Goal: Information Seeking & Learning: Learn about a topic

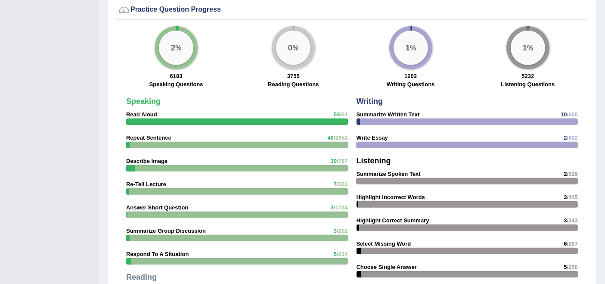
scroll to position [632, 0]
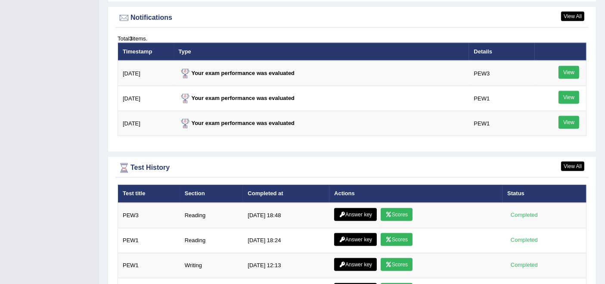
click at [277, 146] on div "View All Notifications Total 3 items. Timestamp Type Details 9/4/25 Your exam p…" at bounding box center [352, 79] width 489 height 146
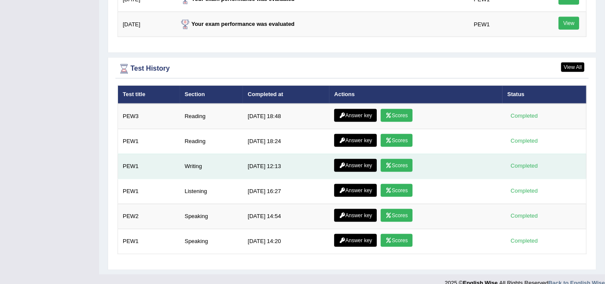
scroll to position [1143, 0]
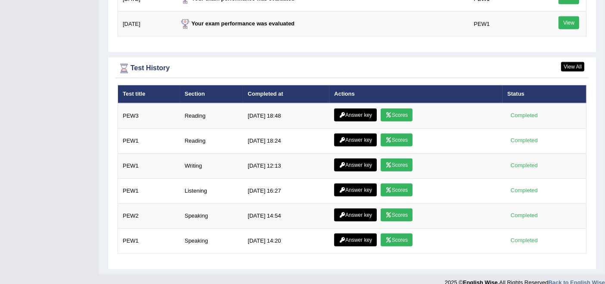
click at [242, 64] on div "Test History" at bounding box center [352, 68] width 469 height 13
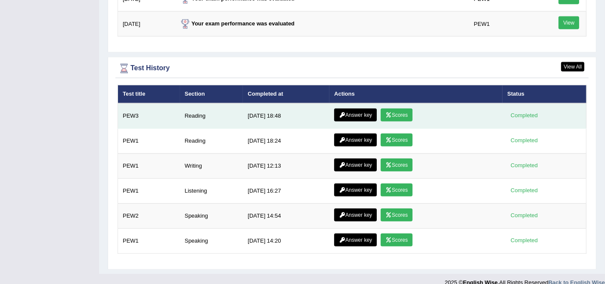
click at [359, 111] on link "Answer key" at bounding box center [355, 115] width 43 height 13
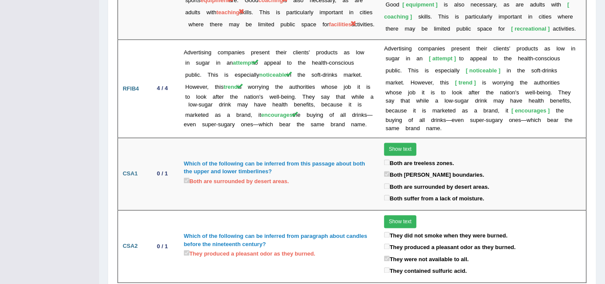
scroll to position [1515, 0]
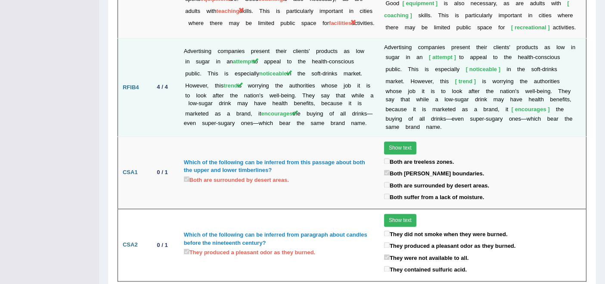
drag, startPoint x: 307, startPoint y: 150, endPoint x: 263, endPoint y: 35, distance: 123.5
click at [154, 84] on td "4 / 4" at bounding box center [164, 87] width 30 height 98
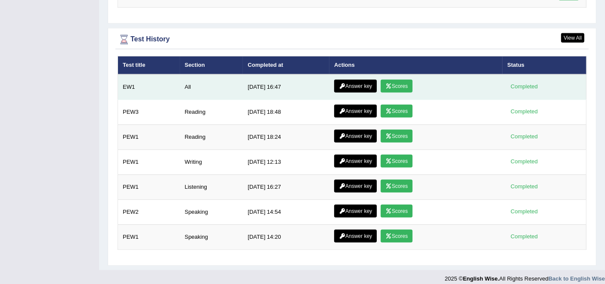
click at [347, 80] on link "Answer key" at bounding box center [355, 86] width 43 height 13
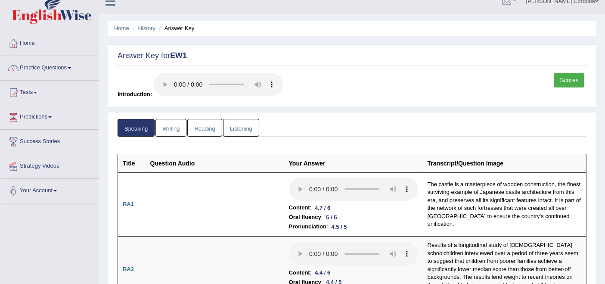
scroll to position [9, 0]
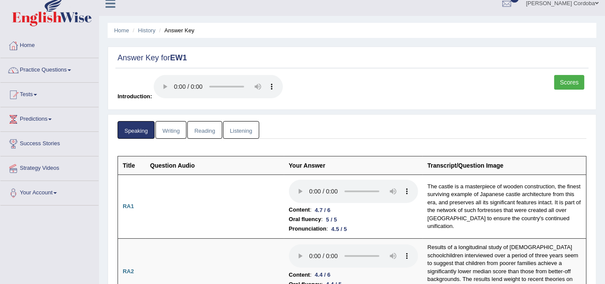
drag, startPoint x: 345, startPoint y: 99, endPoint x: 570, endPoint y: 84, distance: 225.0
click at [570, 84] on link "Scores" at bounding box center [570, 82] width 30 height 15
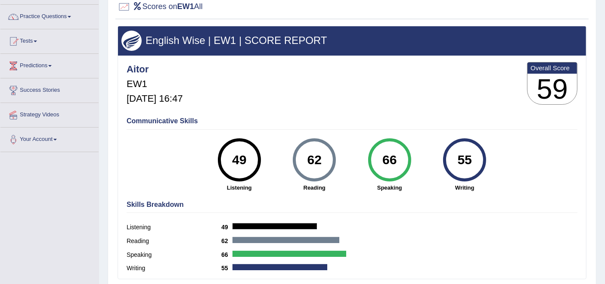
scroll to position [60, 0]
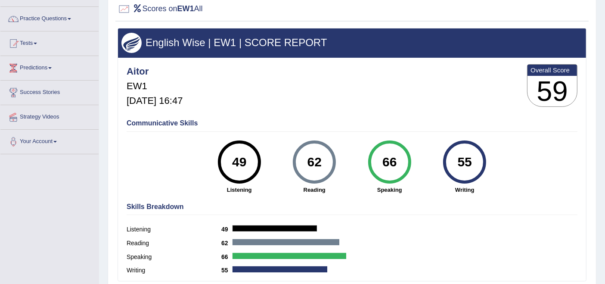
click at [348, 186] on div "62 Reading" at bounding box center [314, 166] width 75 height 53
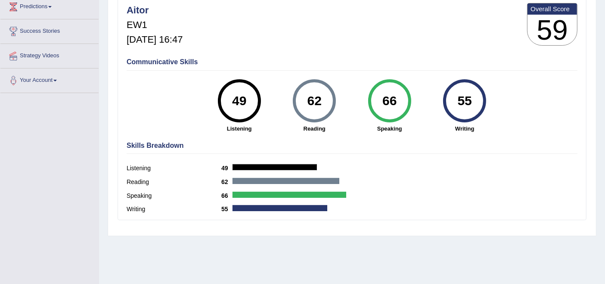
scroll to position [120, 0]
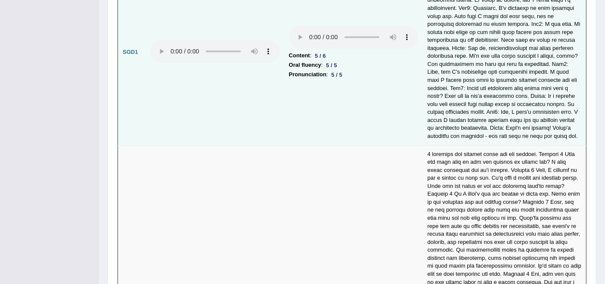
scroll to position [2321, 0]
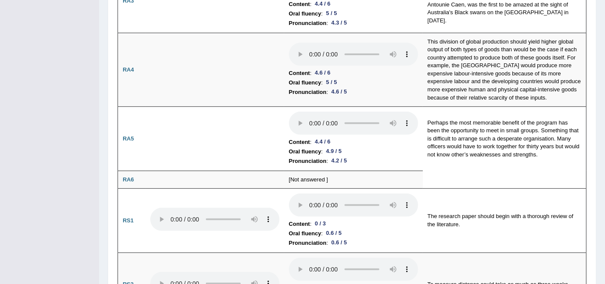
scroll to position [0, 0]
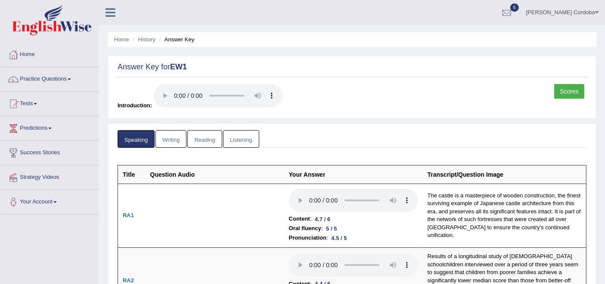
click at [162, 140] on link "Writing" at bounding box center [171, 139] width 31 height 18
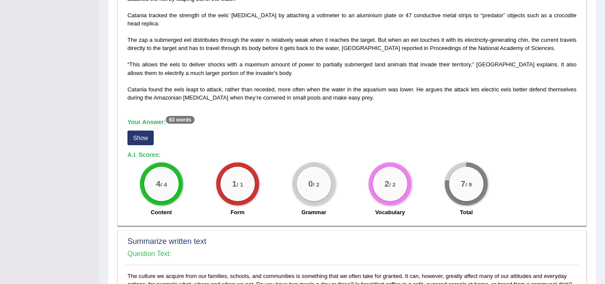
scroll to position [253, 0]
click at [131, 131] on button "Show" at bounding box center [141, 138] width 26 height 15
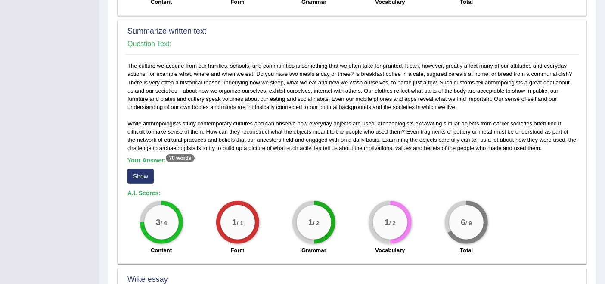
scroll to position [500, 0]
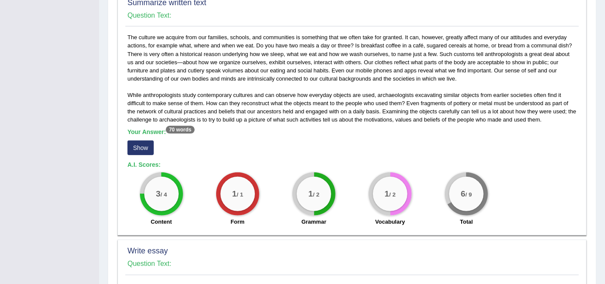
click at [139, 141] on button "Show" at bounding box center [141, 147] width 26 height 15
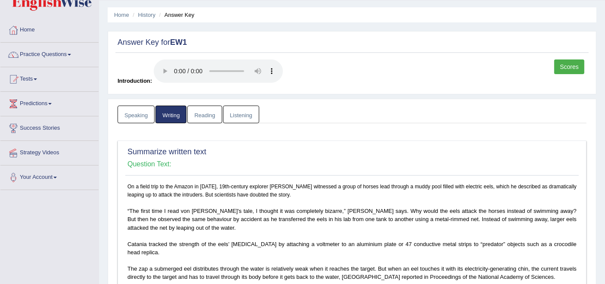
scroll to position [0, 0]
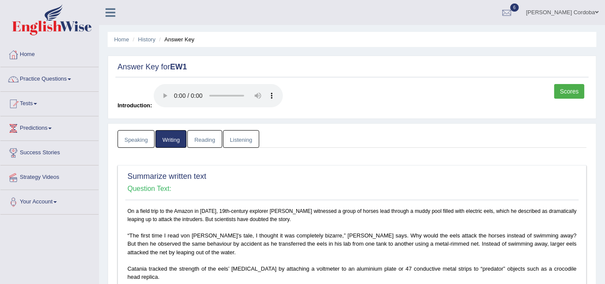
click at [178, 137] on link "Writing" at bounding box center [171, 139] width 31 height 18
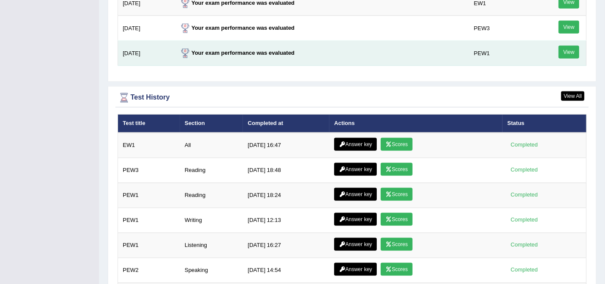
scroll to position [1116, 0]
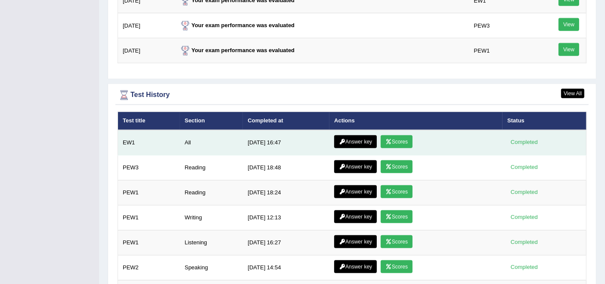
click at [357, 137] on link "Answer key" at bounding box center [355, 141] width 43 height 13
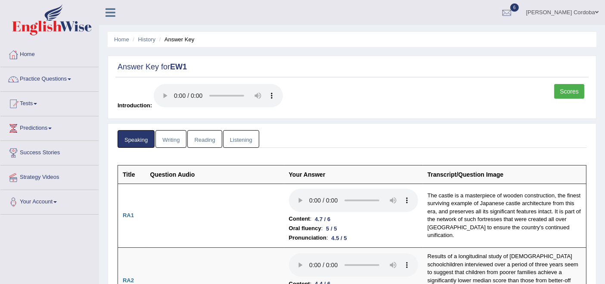
click at [170, 133] on link "Writing" at bounding box center [171, 139] width 31 height 18
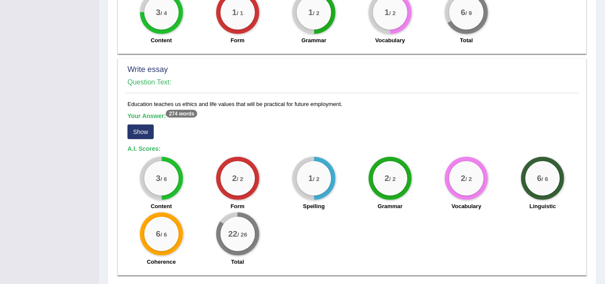
scroll to position [670, 0]
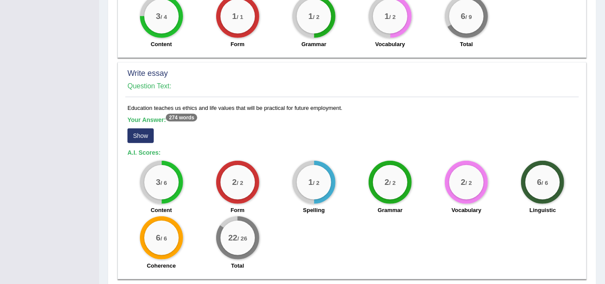
drag, startPoint x: 250, startPoint y: 169, endPoint x: 135, endPoint y: 142, distance: 118.1
click at [135, 142] on div "Your Answer: 274 words Show" at bounding box center [352, 130] width 449 height 29
click at [141, 137] on button "Show" at bounding box center [141, 135] width 26 height 15
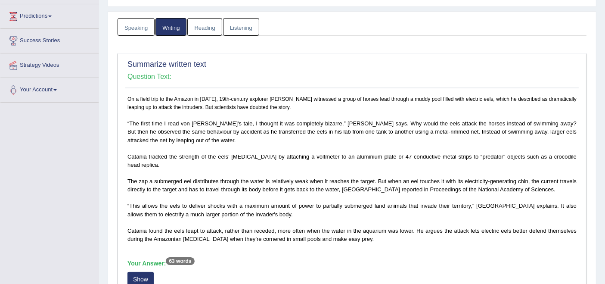
scroll to position [0, 0]
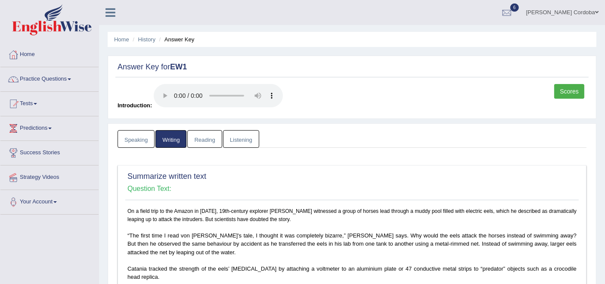
click at [207, 139] on link "Reading" at bounding box center [204, 139] width 34 height 18
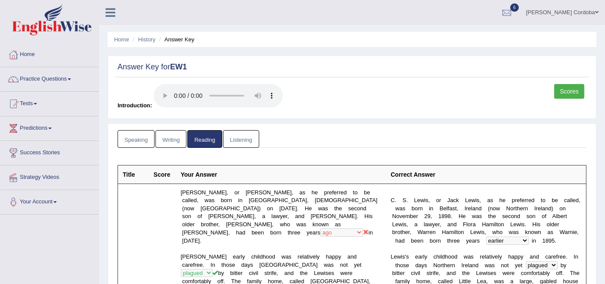
click at [243, 142] on link "Listening" at bounding box center [241, 139] width 36 height 18
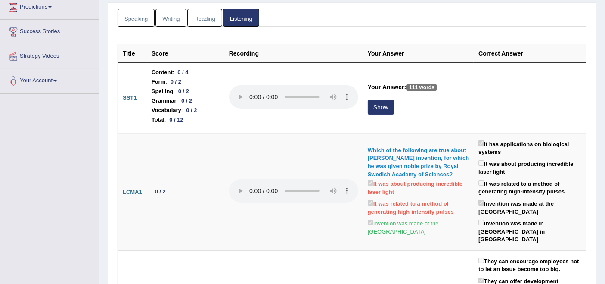
scroll to position [121, 0]
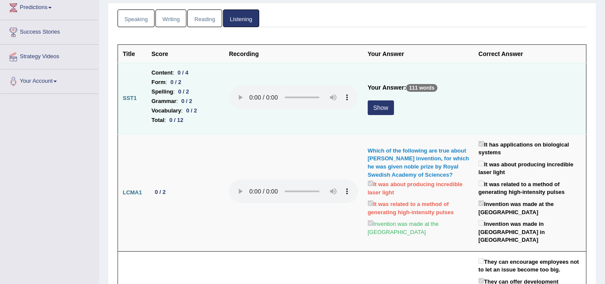
click at [382, 110] on button "Show" at bounding box center [381, 107] width 26 height 15
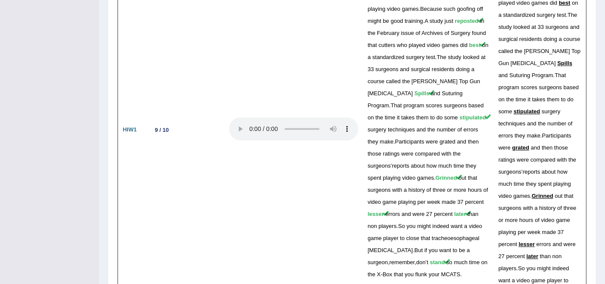
scroll to position [2707, 0]
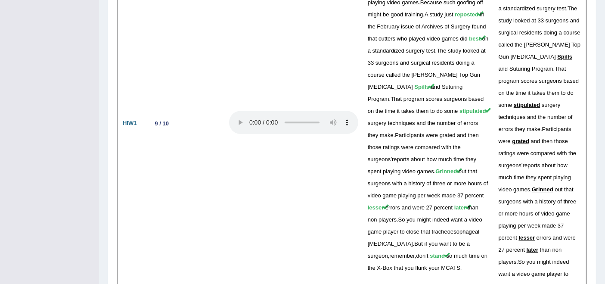
drag, startPoint x: 194, startPoint y: 143, endPoint x: 291, endPoint y: 274, distance: 162.9
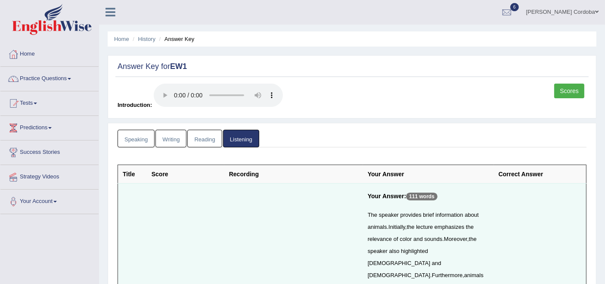
scroll to position [0, 0]
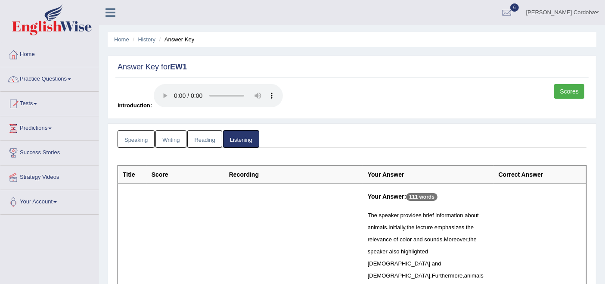
click at [69, 79] on link "Practice Questions" at bounding box center [49, 78] width 98 height 22
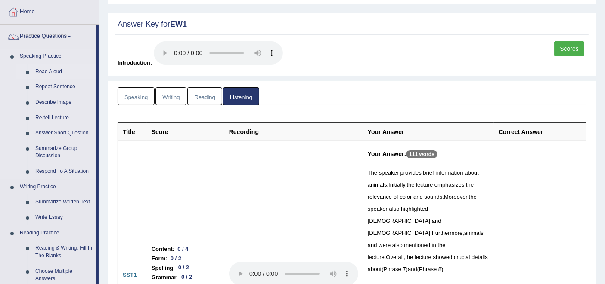
scroll to position [38, 0]
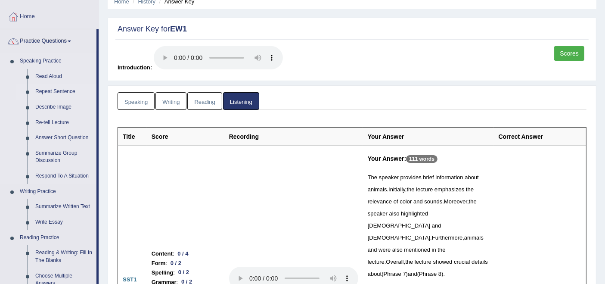
click at [63, 88] on link "Repeat Sentence" at bounding box center [63, 92] width 65 height 16
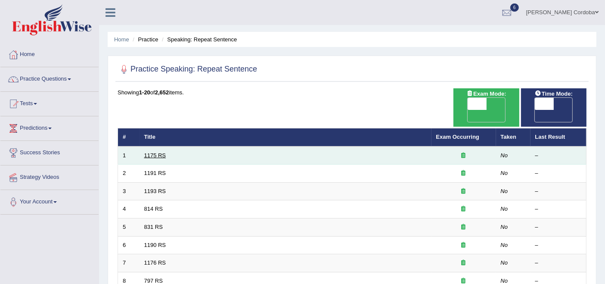
click at [153, 152] on link "1175 RS" at bounding box center [155, 155] width 22 height 6
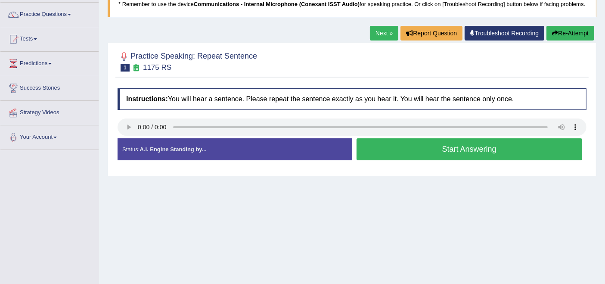
scroll to position [71, 0]
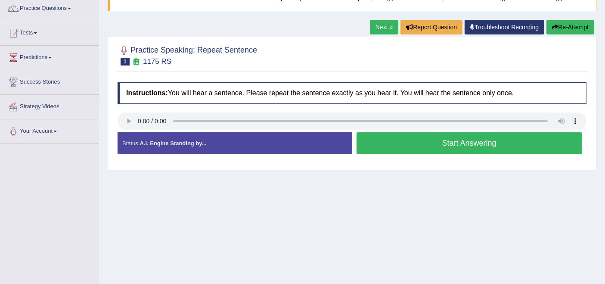
click at [510, 154] on button "Start Answering" at bounding box center [470, 143] width 226 height 22
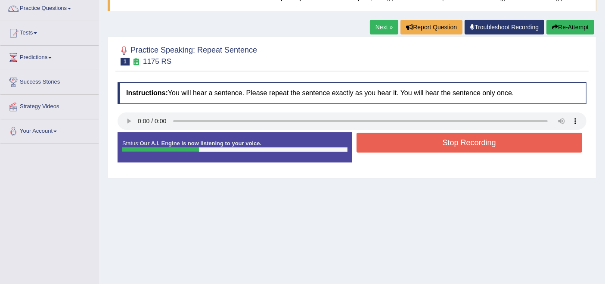
click at [510, 153] on button "Stop Recording" at bounding box center [470, 143] width 226 height 20
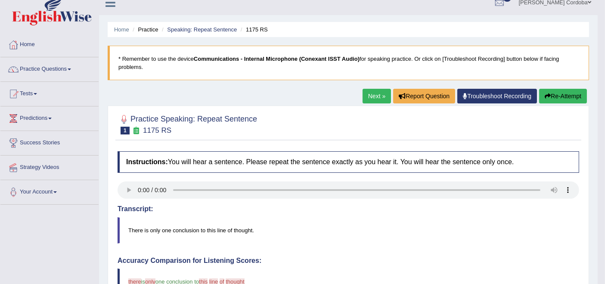
scroll to position [9, 0]
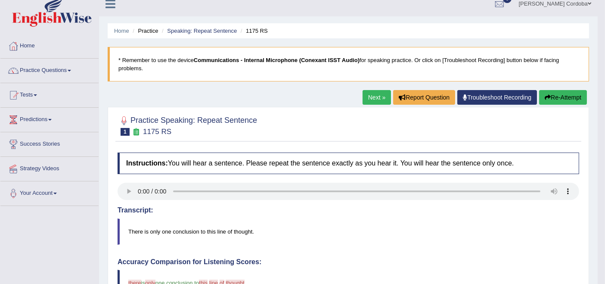
click at [377, 99] on link "Next »" at bounding box center [377, 97] width 28 height 15
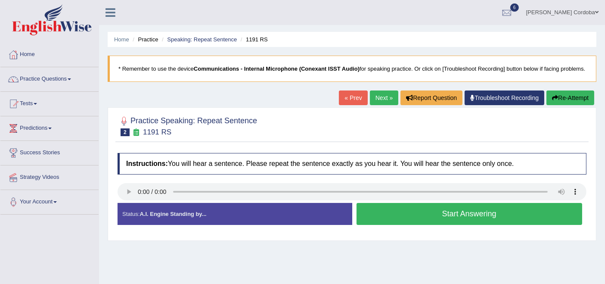
click at [431, 225] on button "Start Answering" at bounding box center [470, 214] width 226 height 22
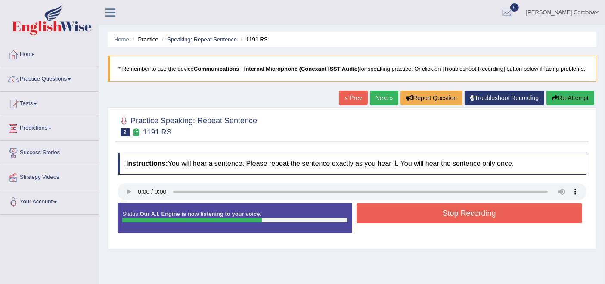
click at [431, 223] on button "Stop Recording" at bounding box center [470, 213] width 226 height 20
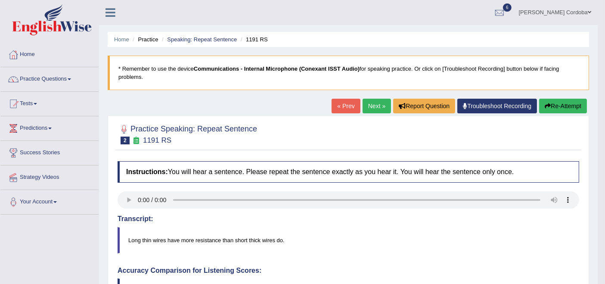
click at [380, 100] on link "Next »" at bounding box center [377, 106] width 28 height 15
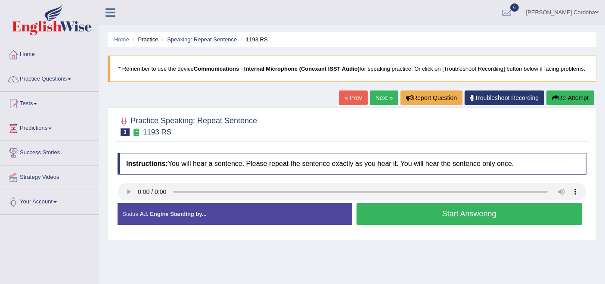
click at [524, 222] on button "Start Answering" at bounding box center [470, 214] width 226 height 22
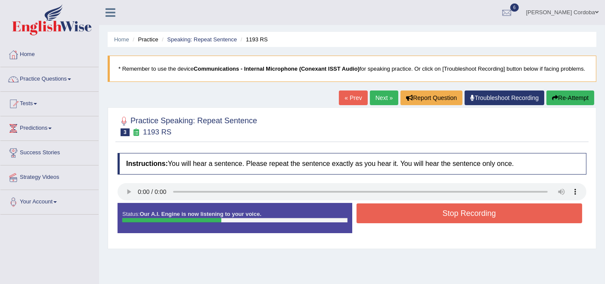
click at [524, 222] on button "Stop Recording" at bounding box center [470, 213] width 226 height 20
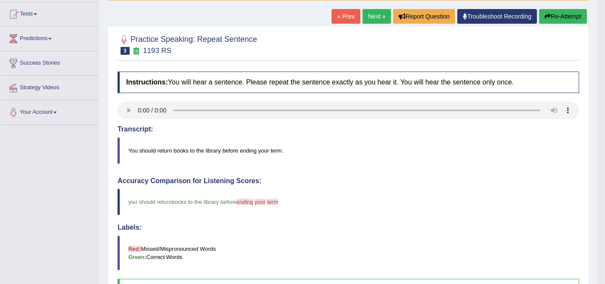
scroll to position [88, 0]
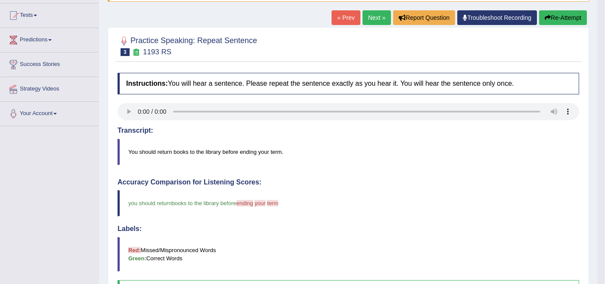
click at [372, 19] on link "Next »" at bounding box center [377, 17] width 28 height 15
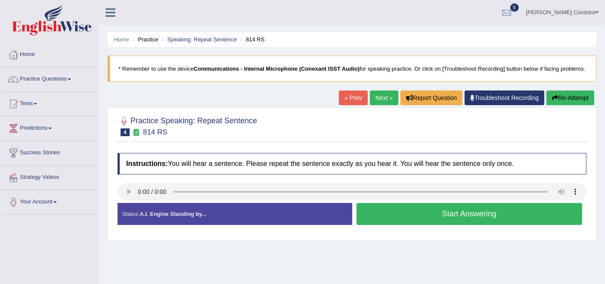
click at [385, 104] on link "Next »" at bounding box center [384, 97] width 28 height 15
click at [485, 221] on button "Start Answering" at bounding box center [470, 214] width 226 height 22
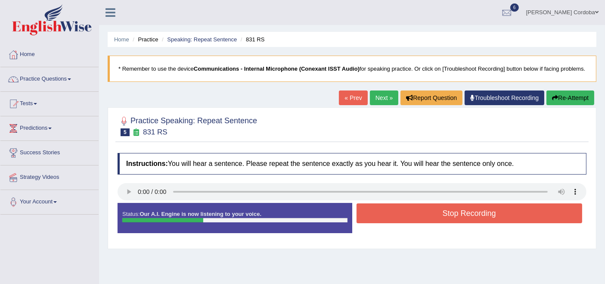
click at [485, 221] on button "Stop Recording" at bounding box center [470, 213] width 226 height 20
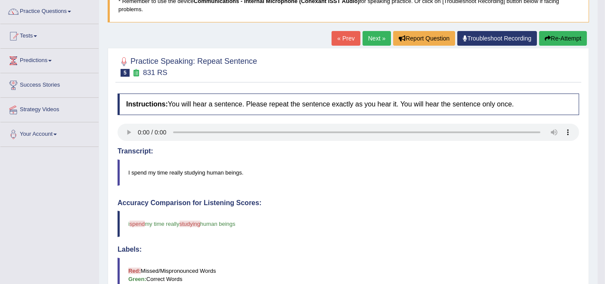
scroll to position [66, 0]
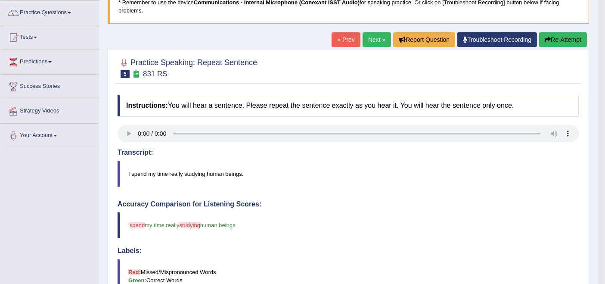
click at [369, 36] on link "Next »" at bounding box center [377, 39] width 28 height 15
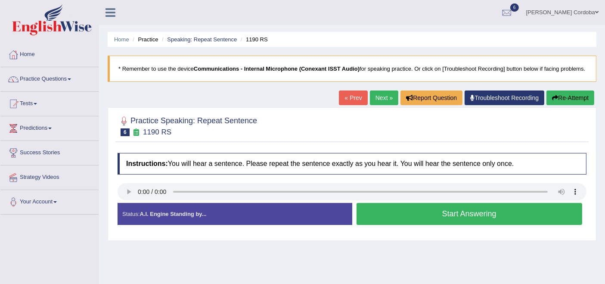
click at [386, 105] on link "Next »" at bounding box center [384, 97] width 28 height 15
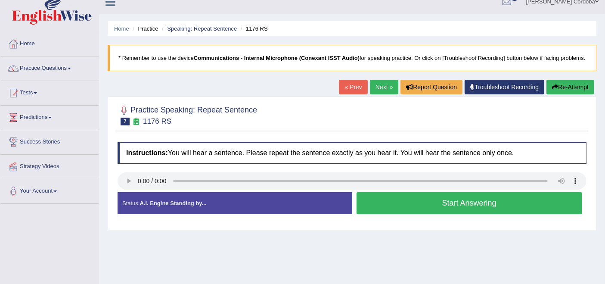
click at [471, 214] on button "Start Answering" at bounding box center [470, 203] width 226 height 22
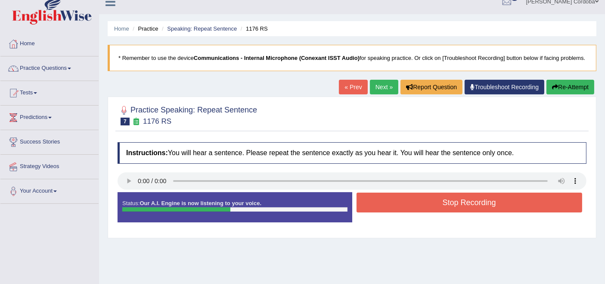
click at [471, 212] on button "Stop Recording" at bounding box center [470, 203] width 226 height 20
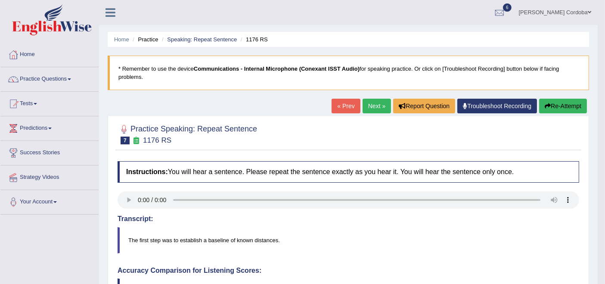
click at [376, 104] on link "Next »" at bounding box center [377, 106] width 28 height 15
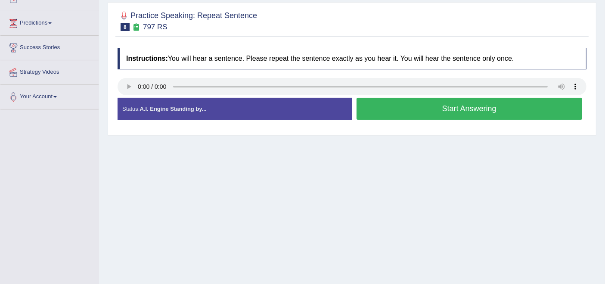
scroll to position [105, 0]
click at [515, 115] on button "Start Answering" at bounding box center [470, 109] width 226 height 22
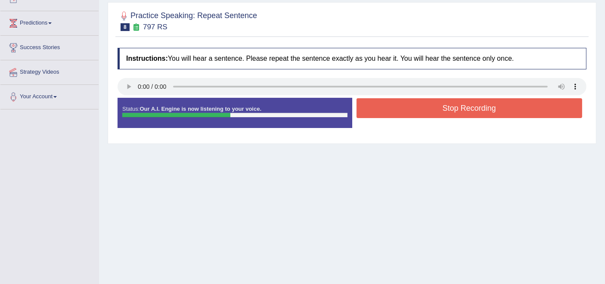
click at [515, 115] on button "Stop Recording" at bounding box center [470, 108] width 226 height 20
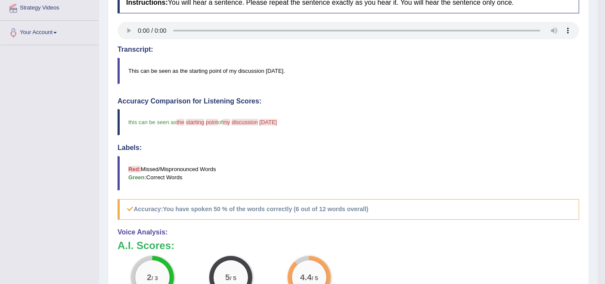
scroll to position [0, 0]
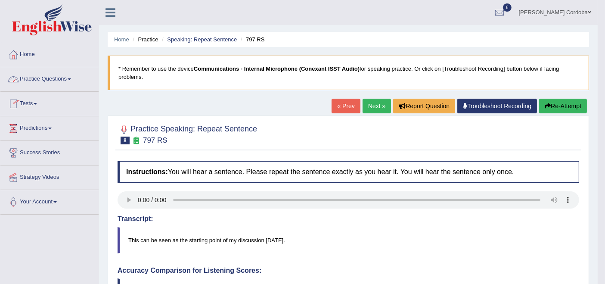
click at [68, 77] on link "Practice Questions" at bounding box center [49, 78] width 98 height 22
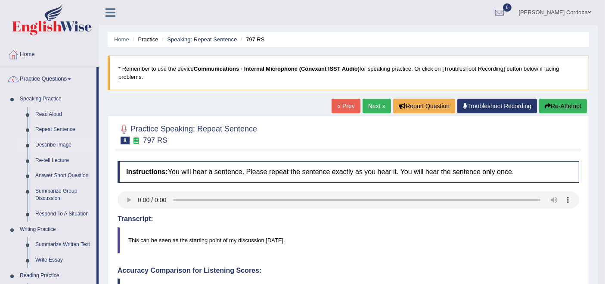
click at [63, 142] on link "Describe Image" at bounding box center [63, 145] width 65 height 16
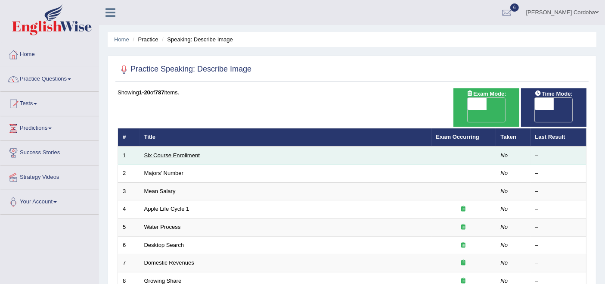
click at [178, 152] on link "Six Course Enrollment" at bounding box center [172, 155] width 56 height 6
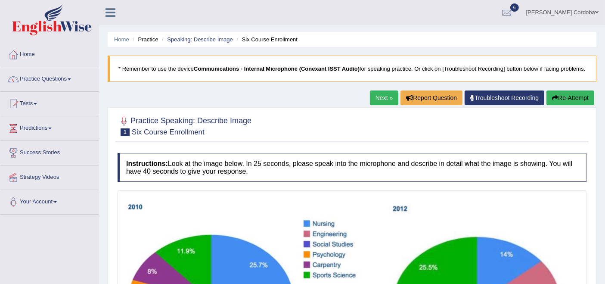
click at [373, 101] on link "Next »" at bounding box center [384, 97] width 28 height 15
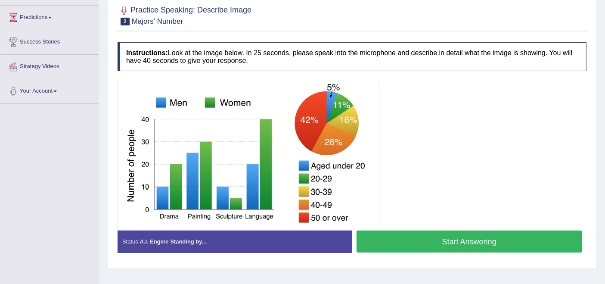
scroll to position [110, 0]
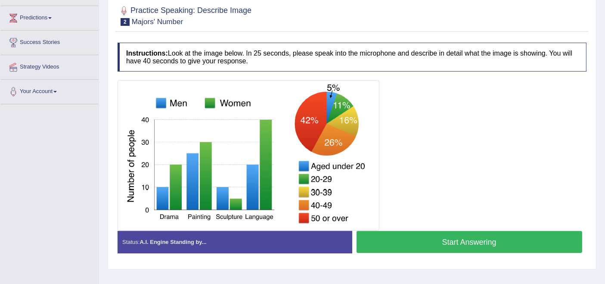
click at [460, 252] on button "Start Answering" at bounding box center [470, 242] width 226 height 22
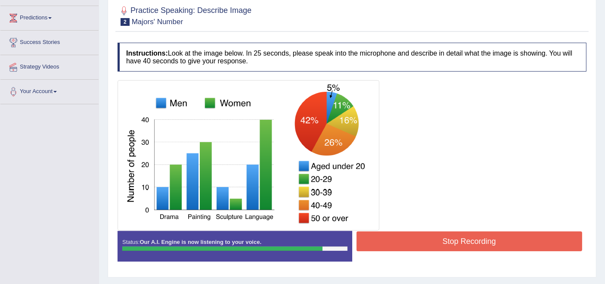
click at [493, 251] on button "Stop Recording" at bounding box center [470, 241] width 226 height 20
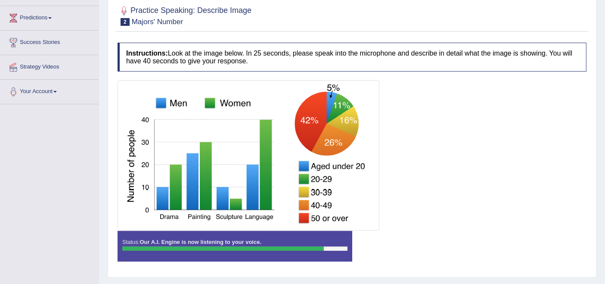
click at [493, 256] on div "Status: Our A.I. Engine is now listening to your voice. Start Answering Stop Re…" at bounding box center [352, 250] width 469 height 39
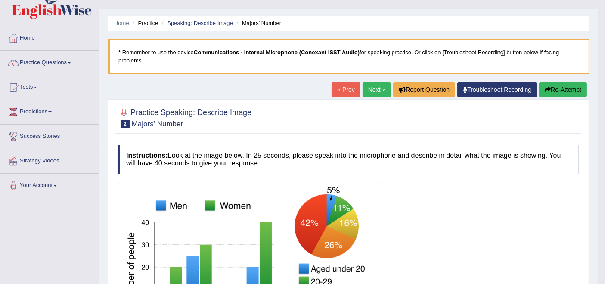
scroll to position [17, 0]
click at [374, 83] on link "Next »" at bounding box center [377, 89] width 28 height 15
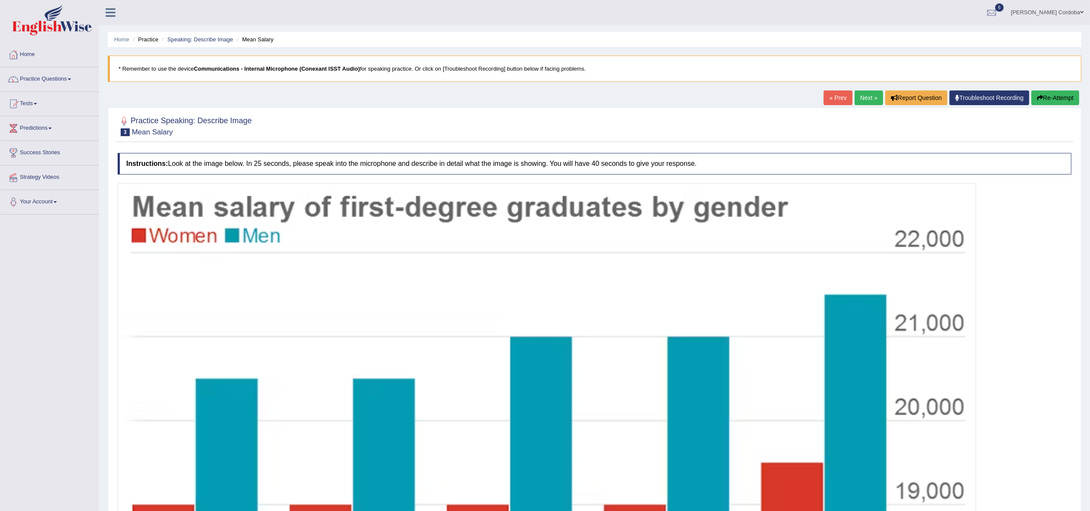
drag, startPoint x: 519, startPoint y: 13, endPoint x: 697, endPoint y: 164, distance: 233.0
click at [605, 164] on h4 "Instructions: Look at the image below. In 25 seconds, please speak into the mic…" at bounding box center [594, 164] width 953 height 22
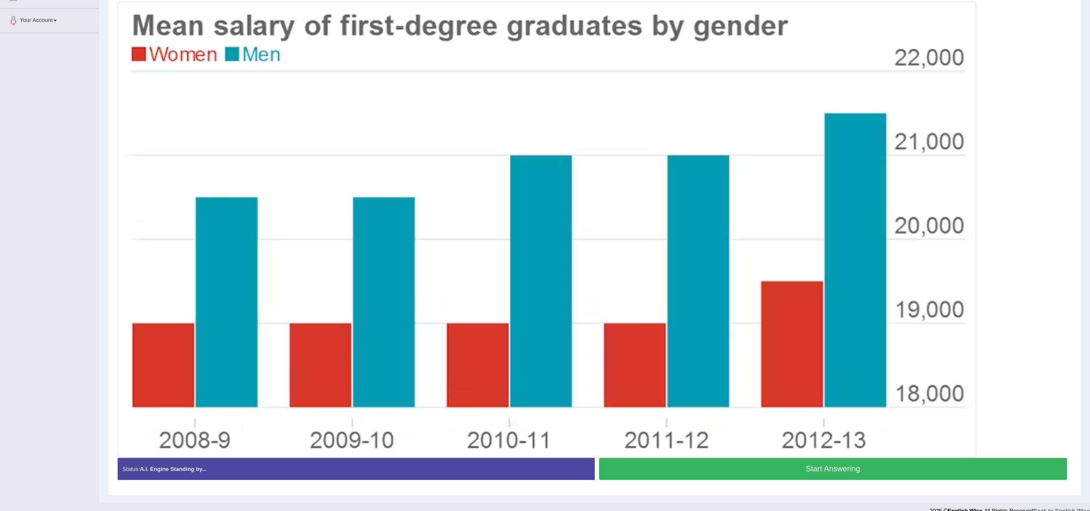
scroll to position [178, 0]
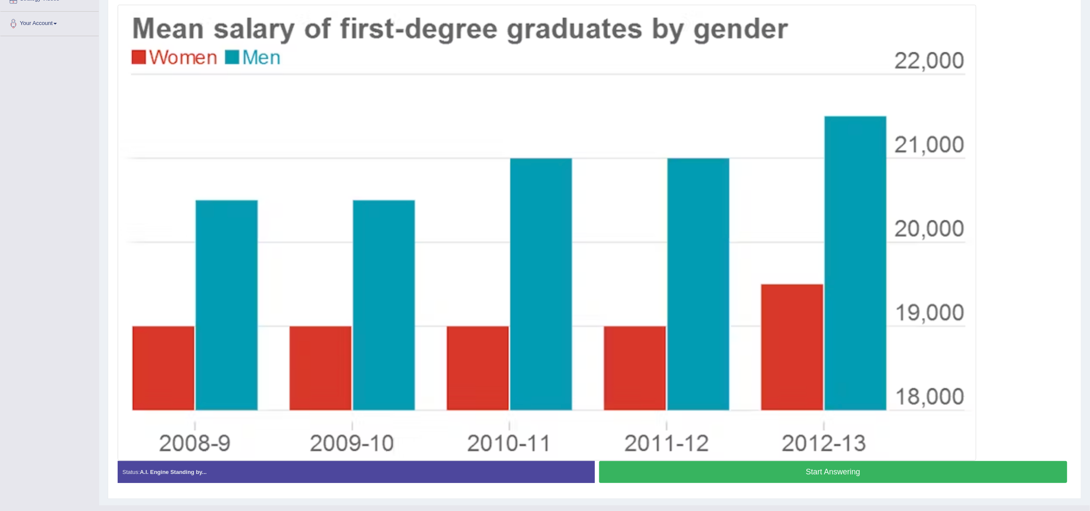
click at [605, 284] on button "Start Answering" at bounding box center [833, 472] width 468 height 22
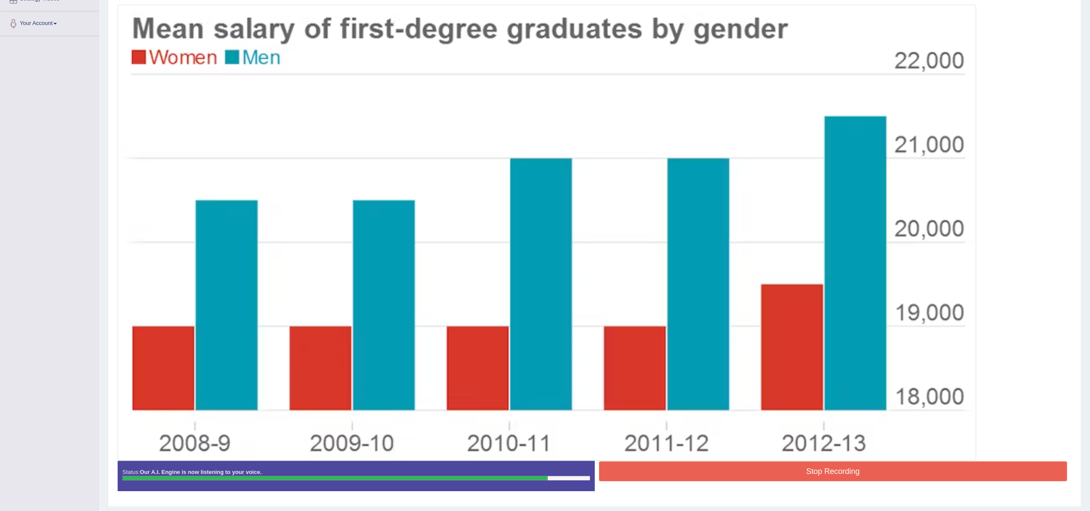
click at [605, 284] on button "Stop Recording" at bounding box center [833, 471] width 468 height 20
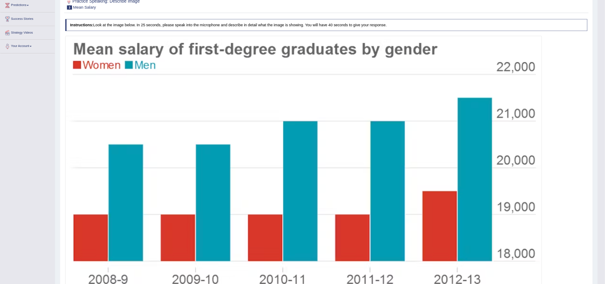
scroll to position [0, 0]
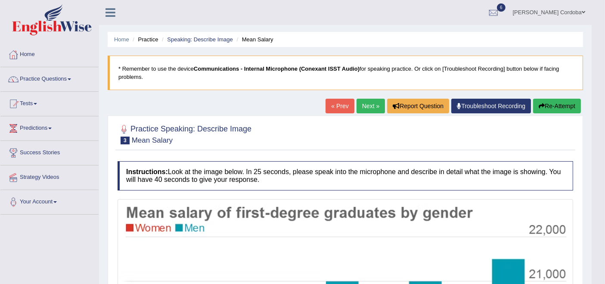
drag, startPoint x: 1102, startPoint y: 7, endPoint x: 55, endPoint y: 75, distance: 1049.6
click at [55, 75] on link "Practice Questions" at bounding box center [49, 78] width 98 height 22
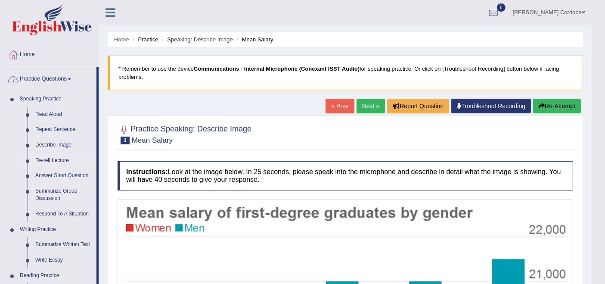
click at [53, 157] on link "Re-tell Lecture" at bounding box center [63, 161] width 65 height 16
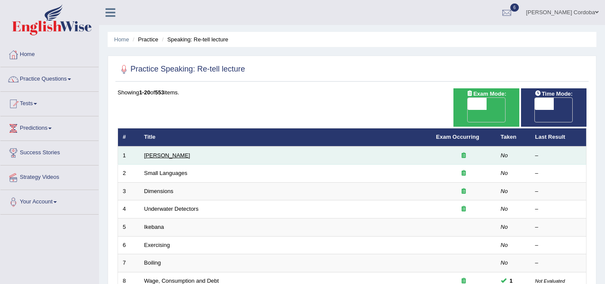
scroll to position [71, 0]
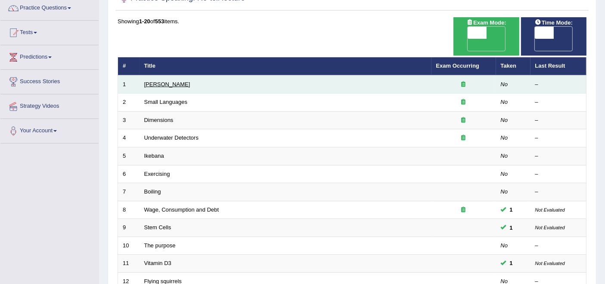
click at [167, 81] on link "[PERSON_NAME]" at bounding box center [167, 84] width 46 height 6
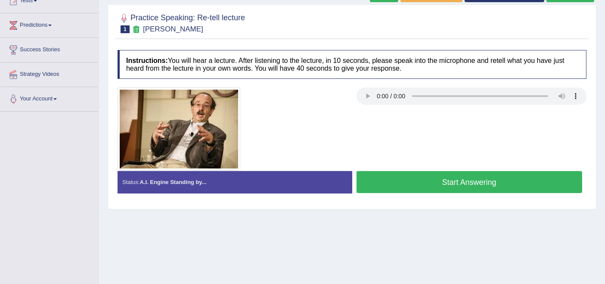
scroll to position [103, 0]
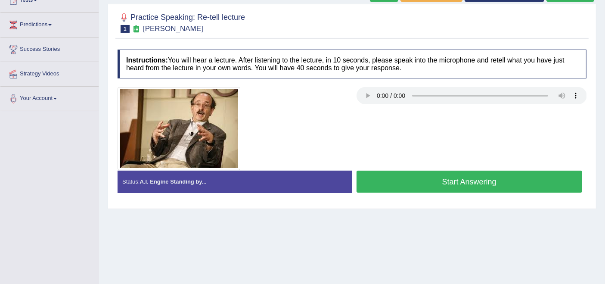
click at [365, 115] on div at bounding box center [352, 128] width 478 height 83
click at [444, 187] on button "Start Answering" at bounding box center [470, 182] width 226 height 22
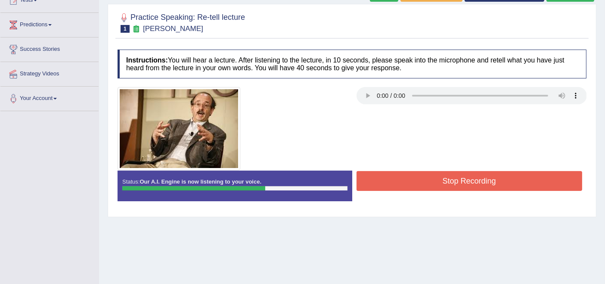
click at [444, 187] on button "Stop Recording" at bounding box center [470, 181] width 226 height 20
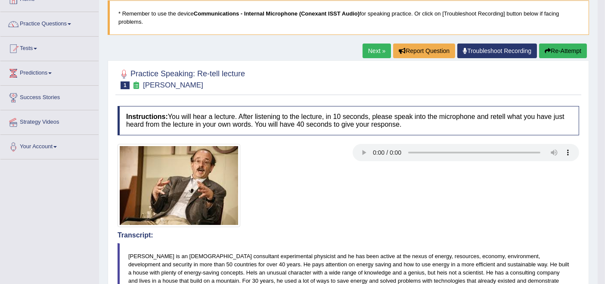
scroll to position [54, 0]
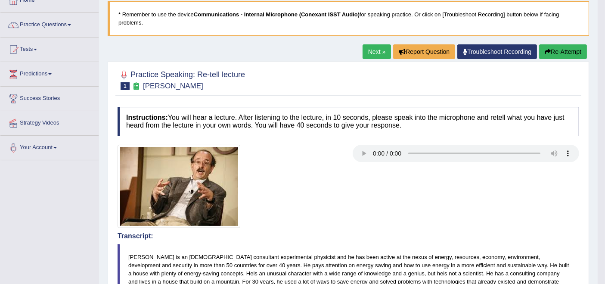
click at [377, 55] on link "Next »" at bounding box center [377, 51] width 28 height 15
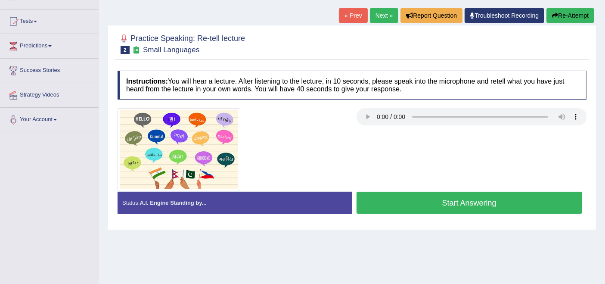
click at [379, 18] on div "Home Practice Speaking: Re-tell lecture Small Languages * Remember to use the d…" at bounding box center [352, 133] width 506 height 431
click at [488, 209] on button "Start Answering" at bounding box center [470, 203] width 226 height 22
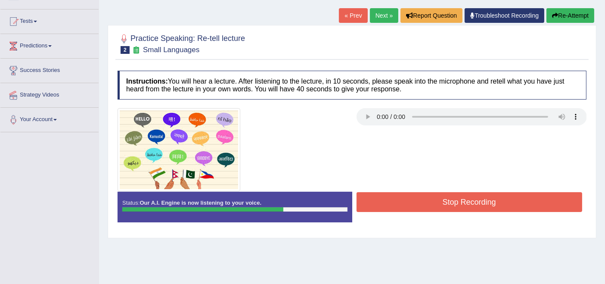
click at [488, 209] on button "Stop Recording" at bounding box center [470, 202] width 226 height 20
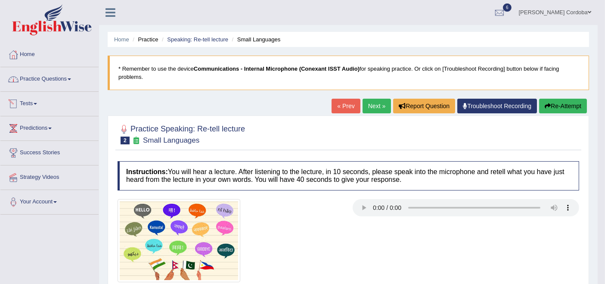
click at [55, 85] on link "Practice Questions" at bounding box center [49, 78] width 98 height 22
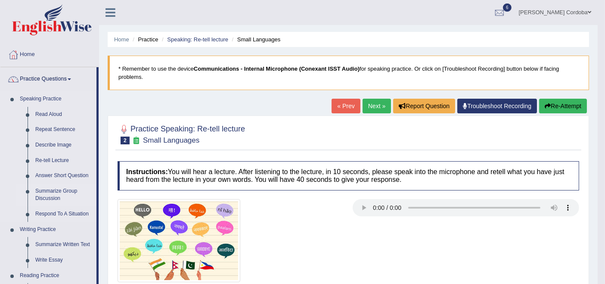
click at [56, 193] on link "Summarize Group Discussion" at bounding box center [63, 195] width 65 height 23
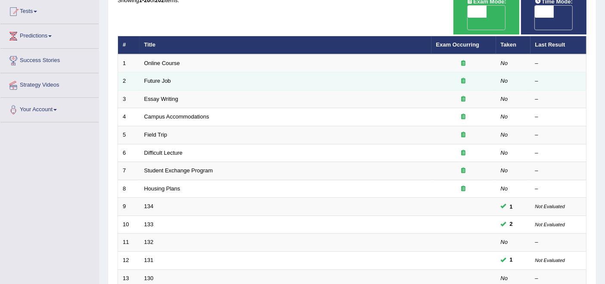
scroll to position [91, 0]
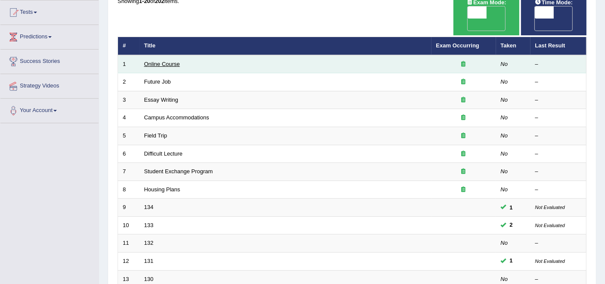
click at [166, 61] on link "Online Course" at bounding box center [162, 64] width 36 height 6
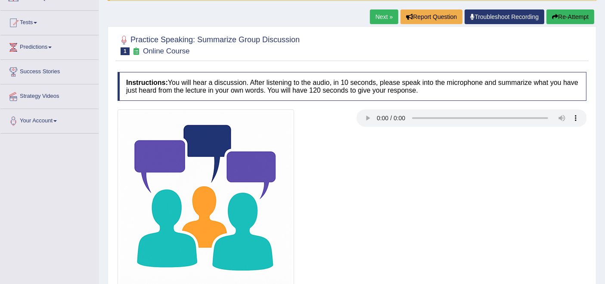
scroll to position [77, 0]
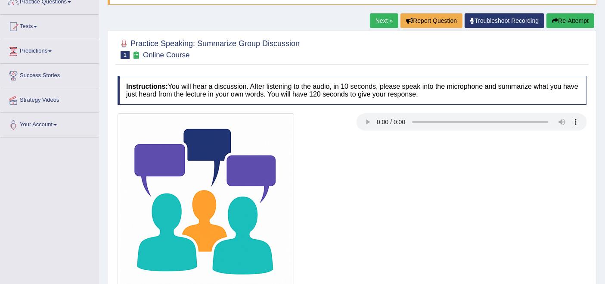
click at [380, 21] on link "Next »" at bounding box center [384, 20] width 28 height 15
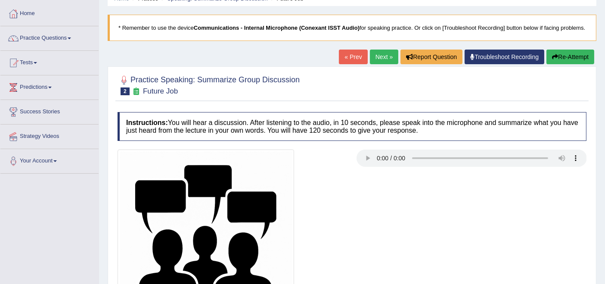
scroll to position [41, 0]
click at [381, 60] on link "Next »" at bounding box center [384, 57] width 28 height 15
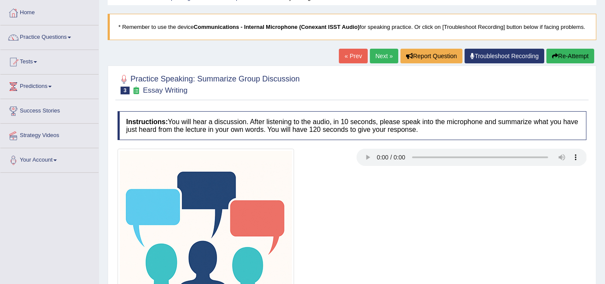
click at [378, 56] on link "Next »" at bounding box center [384, 56] width 28 height 15
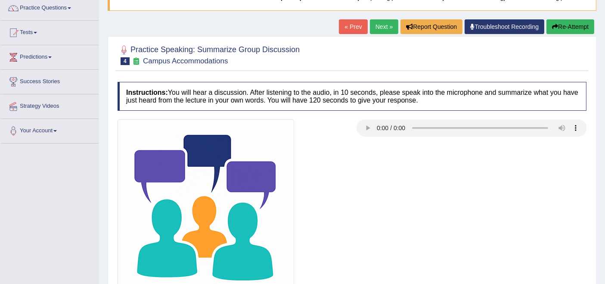
click at [384, 36] on div "« Prev Next » Report Question Troubleshoot Recording Re-Attempt" at bounding box center [468, 27] width 258 height 17
click at [384, 34] on link "Next »" at bounding box center [384, 26] width 28 height 15
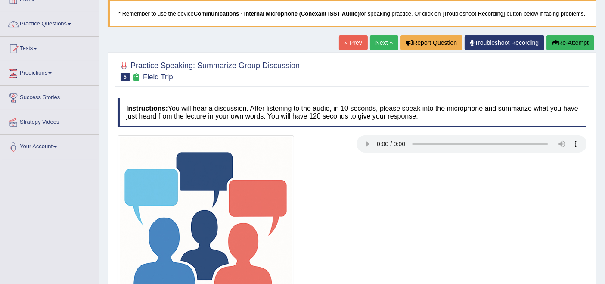
click at [375, 50] on link "Next »" at bounding box center [384, 42] width 28 height 15
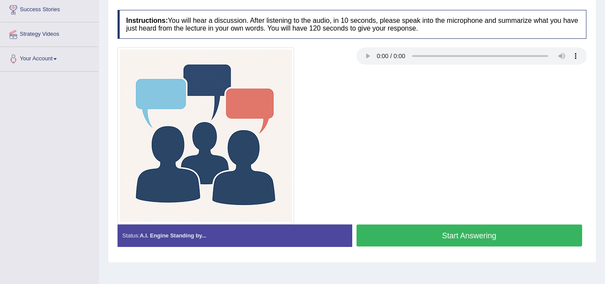
scroll to position [144, 0]
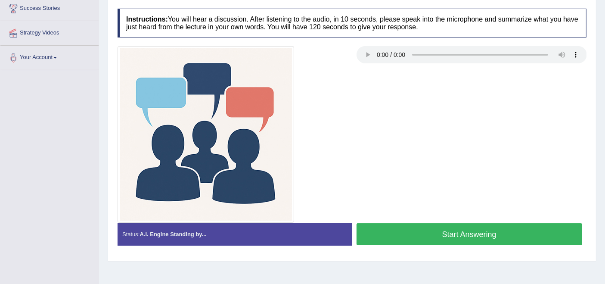
click at [455, 236] on button "Start Answering" at bounding box center [470, 234] width 226 height 22
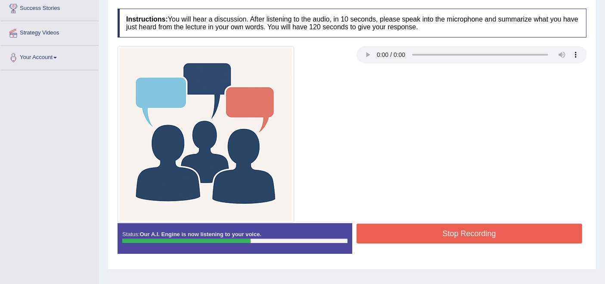
click at [455, 236] on button "Stop Recording" at bounding box center [470, 234] width 226 height 20
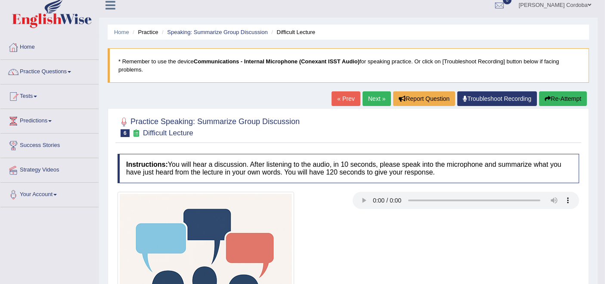
scroll to position [0, 0]
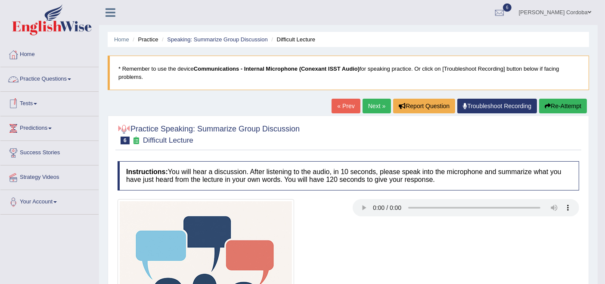
click at [53, 75] on link "Practice Questions" at bounding box center [49, 78] width 98 height 22
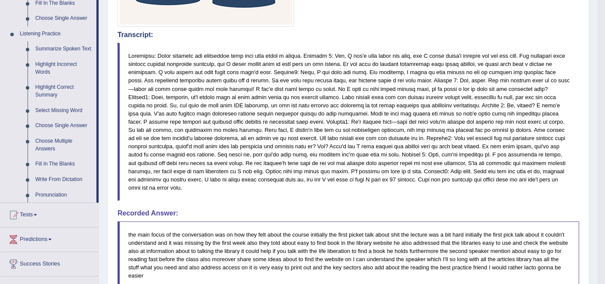
scroll to position [349, 0]
